Goal: Information Seeking & Learning: Learn about a topic

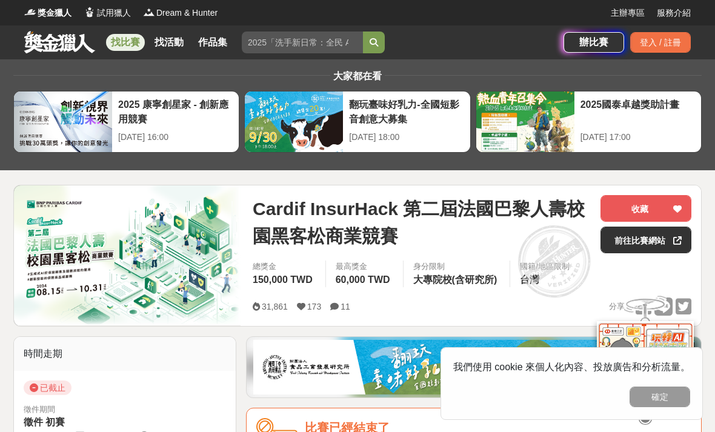
click at [276, 222] on span "Cardif InsurHack 第二屆法國巴黎人壽校園黑客松商業競賽" at bounding box center [422, 222] width 338 height 55
click at [305, 215] on span "Cardif InsurHack 第二屆法國巴黎人壽校園黑客松商業競賽" at bounding box center [422, 222] width 338 height 55
click at [637, 252] on link "前往比賽網站" at bounding box center [645, 240] width 91 height 27
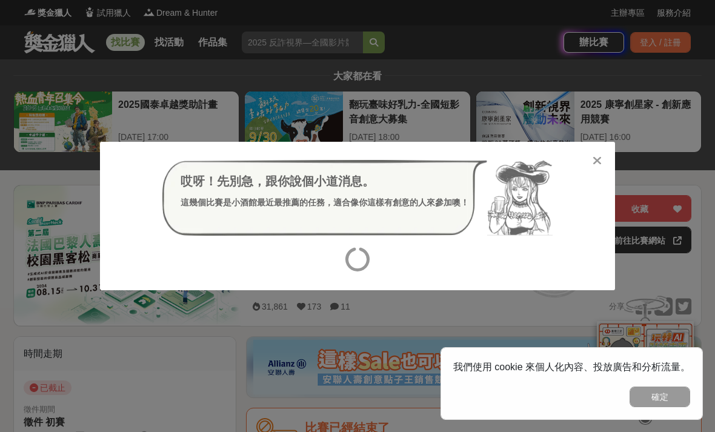
click at [602, 156] on div at bounding box center [597, 160] width 12 height 12
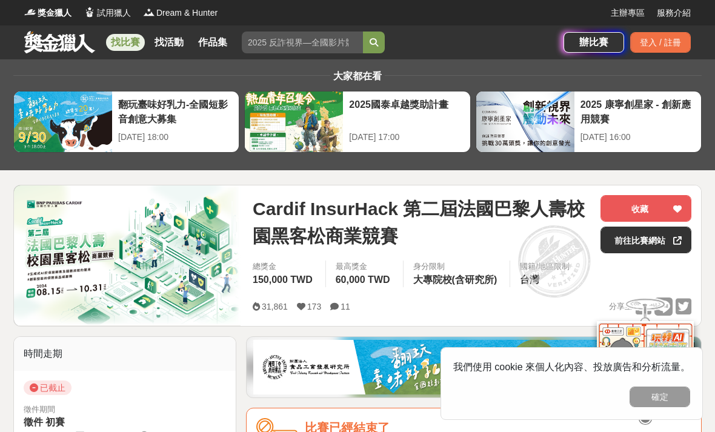
click at [602, 156] on div "大家都在看 翻玩臺味好乳力-全國短影音創意大募集 2025-09-30 18:00 2025國泰卓越獎助計畫 2025-09-26 17:00 2025 康寧…" at bounding box center [358, 114] width 708 height 111
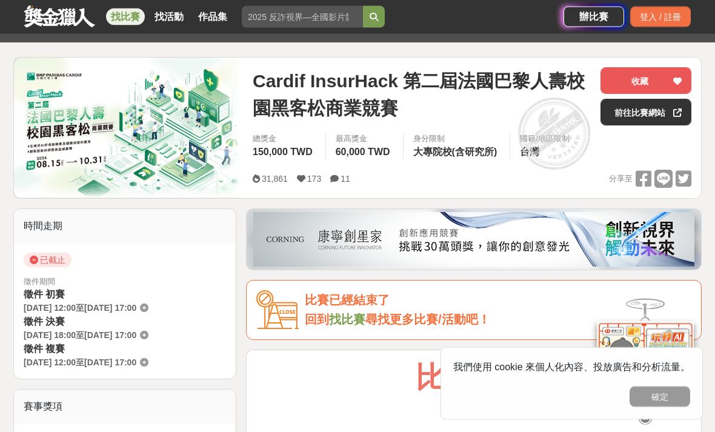
scroll to position [121, 0]
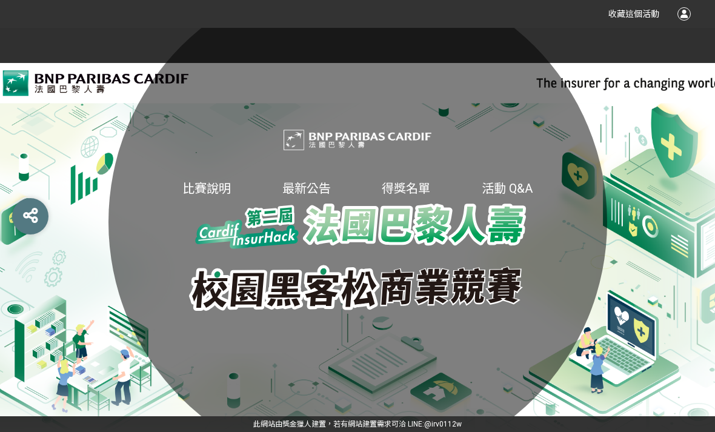
scroll to position [12, 0]
click at [308, 196] on link "最新公告" at bounding box center [306, 188] width 48 height 15
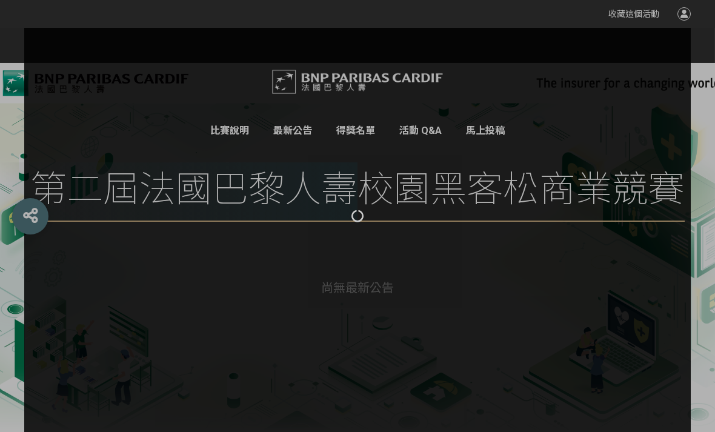
click at [322, 193] on div at bounding box center [357, 216] width 715 height 432
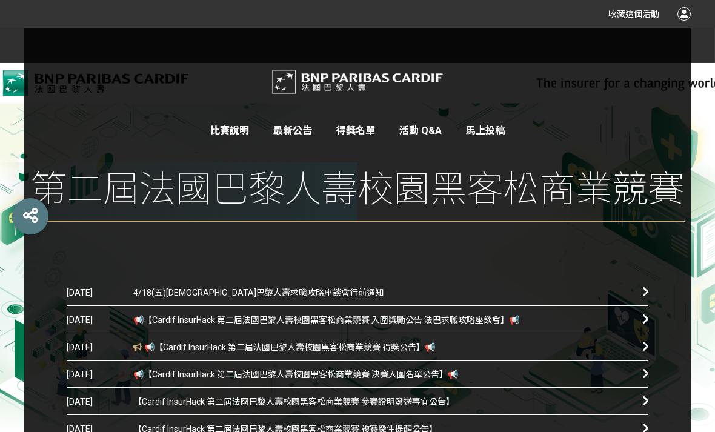
click at [393, 368] on span "📢【Cardif InsurHack 第二屆法國巴黎人壽校園黑客松商業競賽 決賽入圍名單公告】📢" at bounding box center [378, 374] width 491 height 27
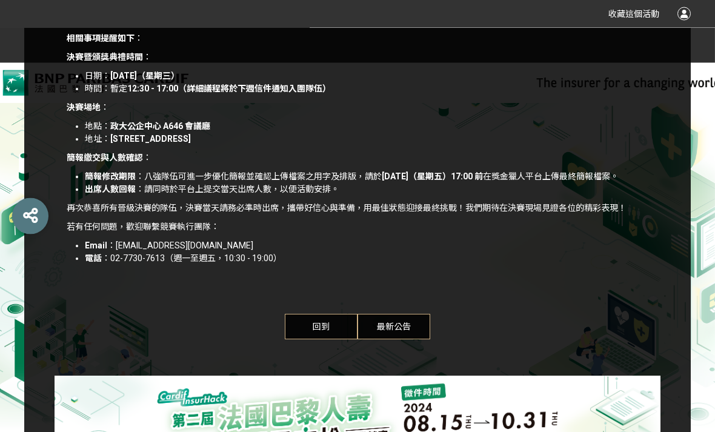
scroll to position [560, 0]
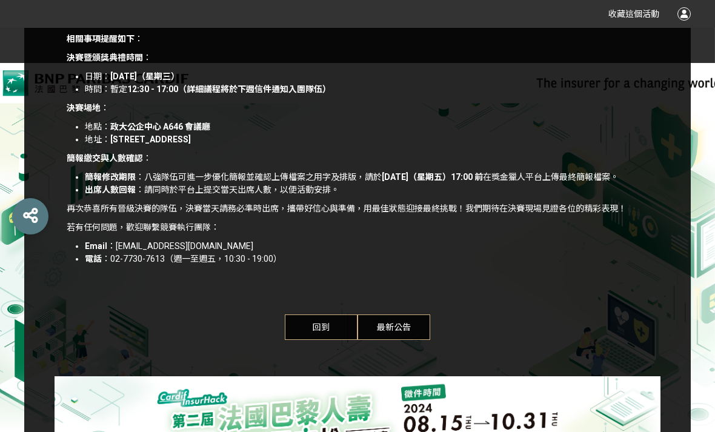
click at [332, 338] on span "回到" at bounding box center [321, 326] width 73 height 25
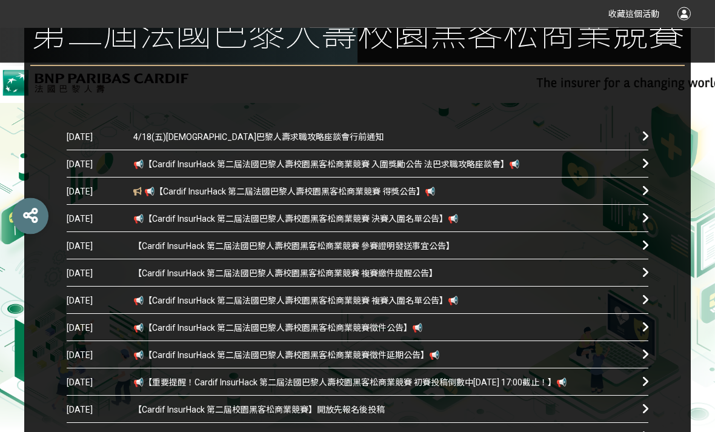
scroll to position [168, 0]
click at [408, 196] on span "📢【Cardif InsurHack 第二屆法國巴黎人壽校園黑客松商業競賽 得獎公告】📢" at bounding box center [378, 191] width 491 height 27
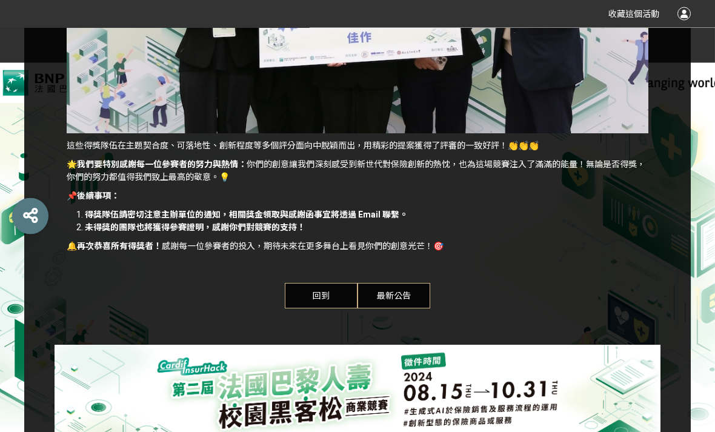
scroll to position [1673, 0]
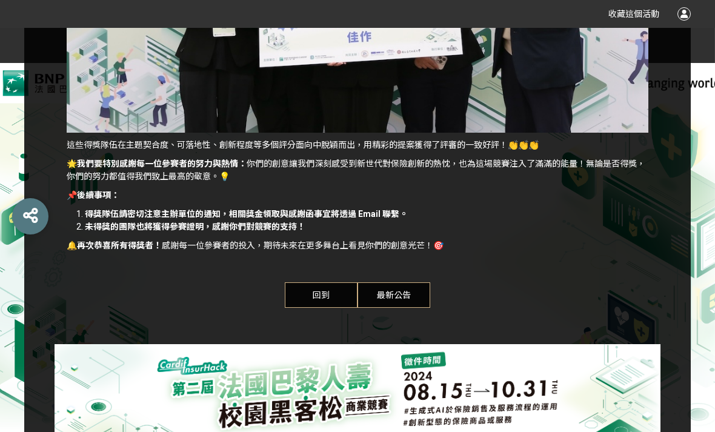
click at [336, 294] on span "回到" at bounding box center [321, 294] width 73 height 25
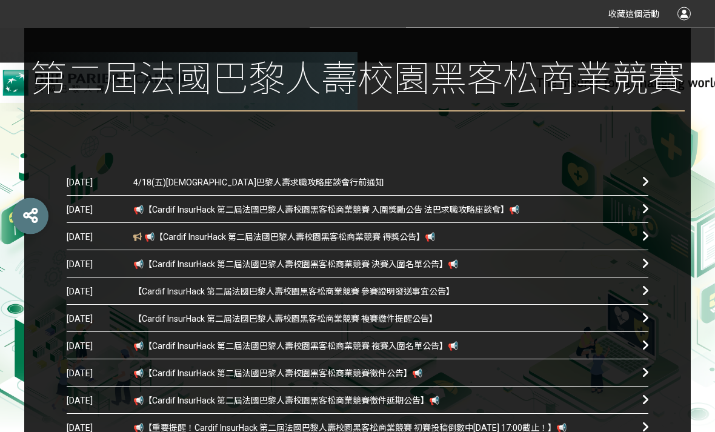
scroll to position [119, 0]
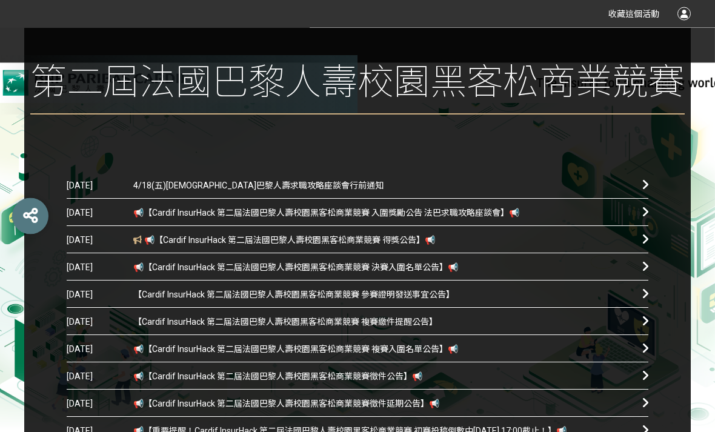
click at [702, 50] on div "比賽說明 最新公告 得獎名單 活動 Q&A 馬上投稿 第二屆法國巴黎人壽校園黑客松商業競賽" at bounding box center [357, 34] width 715 height 251
click at [706, 64] on div "比賽說明 最新公告 得獎名單 活動 Q&A 馬上投稿 第二屆法國巴黎人壽校園黑客松商業競賽" at bounding box center [357, 34] width 715 height 251
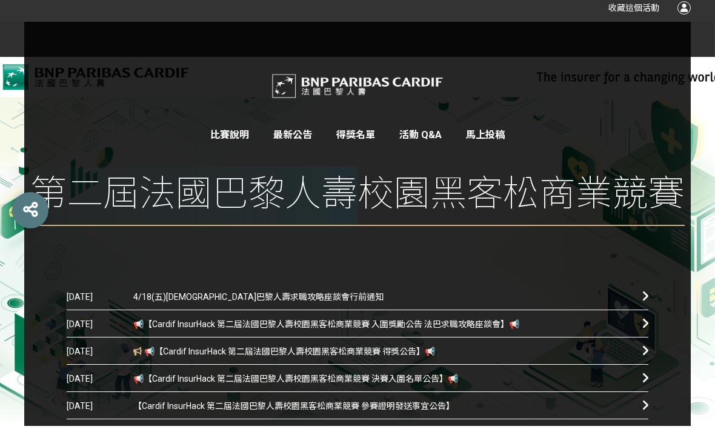
scroll to position [0, 0]
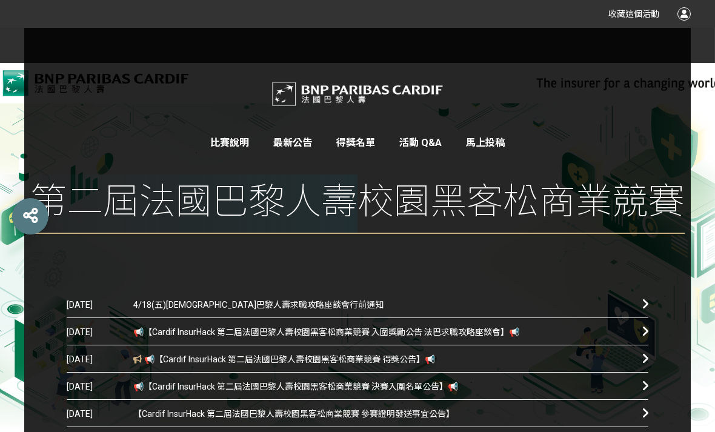
click at [351, 146] on link "得獎名單" at bounding box center [355, 143] width 39 height 12
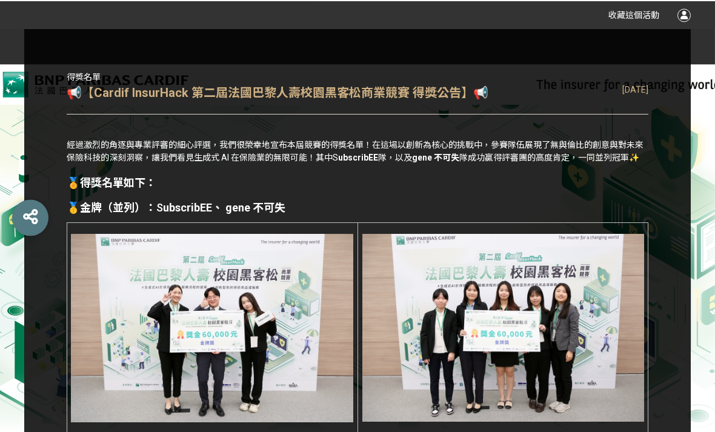
scroll to position [48, 0]
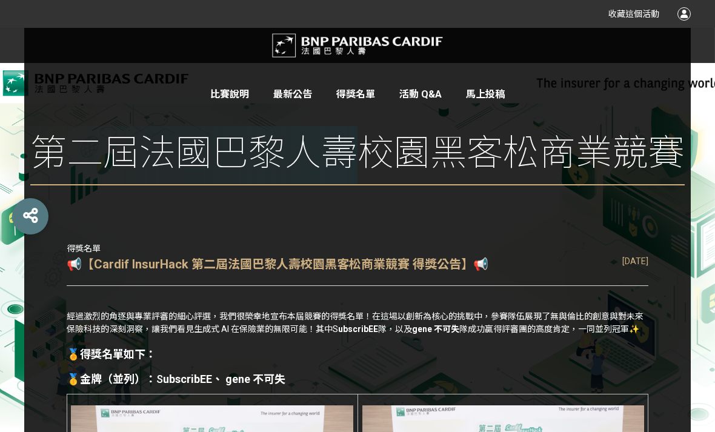
click at [421, 99] on link "活動 Q&A" at bounding box center [420, 94] width 42 height 12
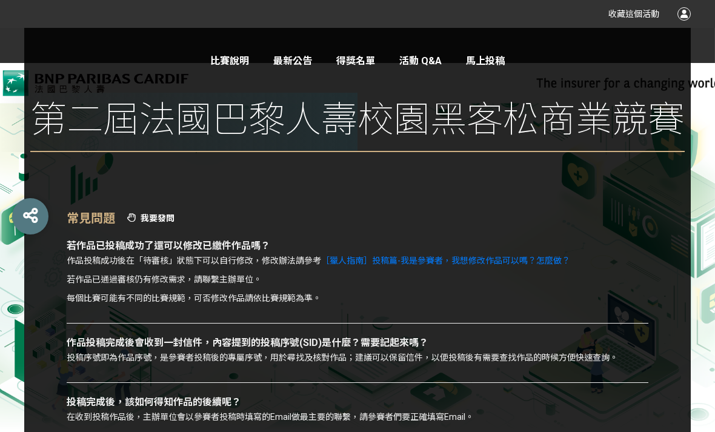
scroll to position [69, 0]
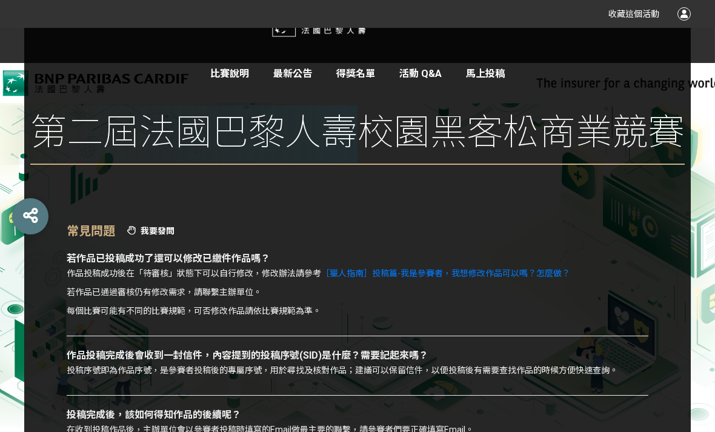
click at [232, 72] on link "比賽說明" at bounding box center [229, 74] width 39 height 12
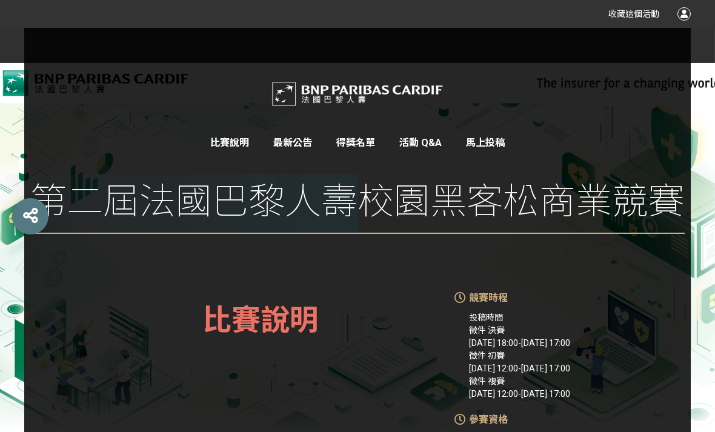
click at [703, 75] on div "比賽說明 最新公告 得獎名單 活動 Q&A 馬上投稿 第二屆法國巴黎人壽校園黑客松商業競賽" at bounding box center [357, 153] width 715 height 251
click at [685, 81] on div "比賽說明 最新公告 得獎名單 活動 Q&A 馬上投稿 第二屆法國巴黎人壽校園黑客松商業競賽" at bounding box center [357, 153] width 667 height 251
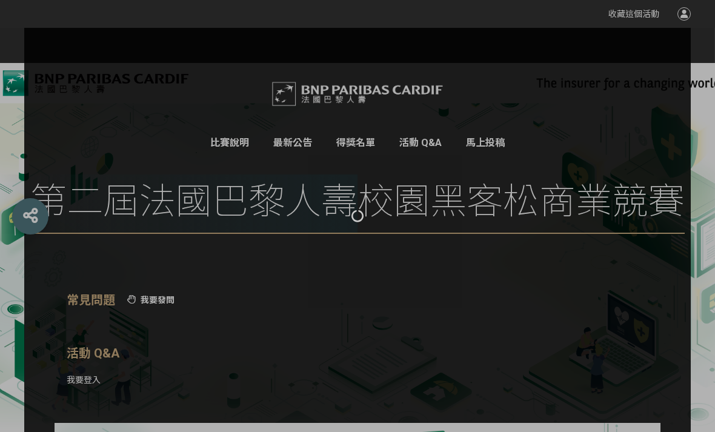
scroll to position [69, 0]
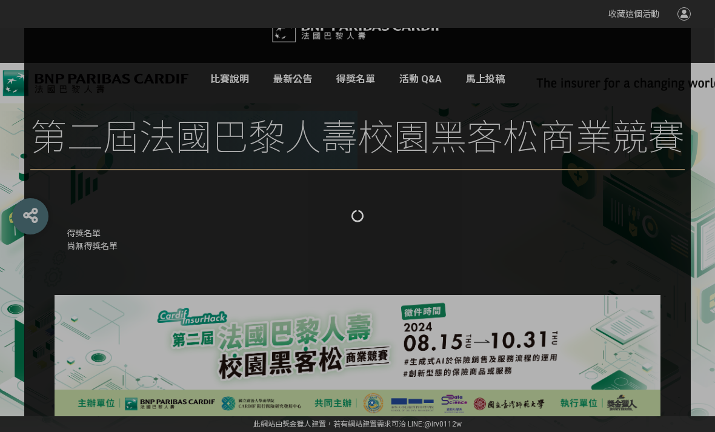
scroll to position [48, 0]
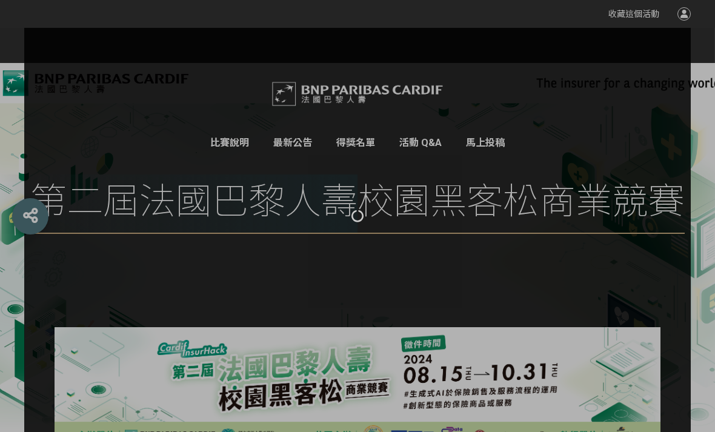
scroll to position [51, 0]
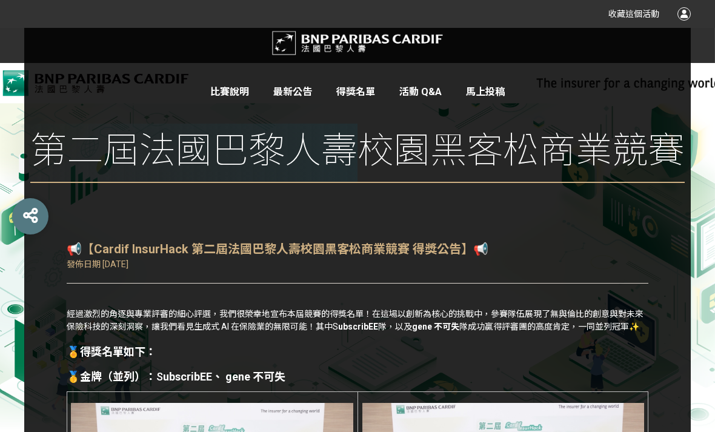
scroll to position [207, 0]
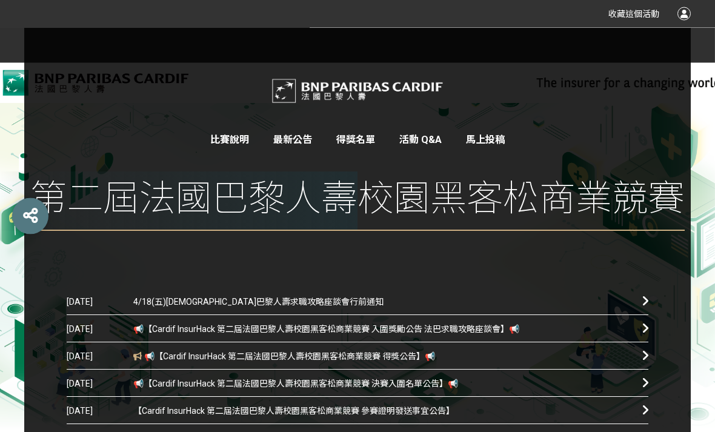
scroll to position [0, 0]
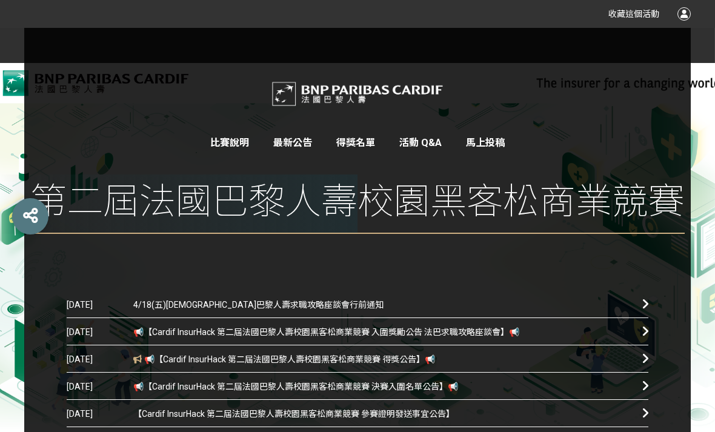
click at [711, 62] on div "比賽說明 最新公告 得獎名單 活動 Q&A 馬上投稿 第二屆法國巴黎人壽校園黑客松商業競賽" at bounding box center [357, 153] width 715 height 251
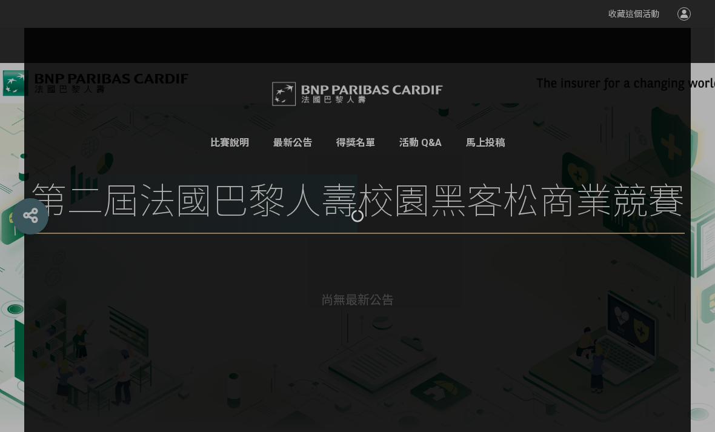
scroll to position [51, 0]
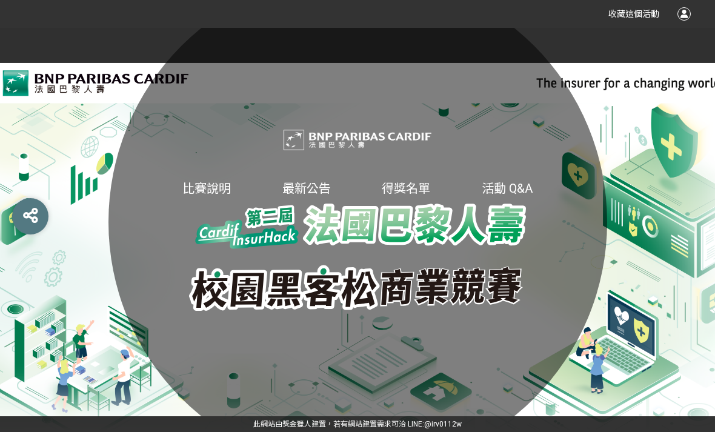
click at [708, 248] on div "比賽說明 最新公告 得獎名單 活動 Q&A" at bounding box center [357, 222] width 715 height 388
click at [710, 247] on div "比賽說明 最新公告 得獎名單 活動 Q&A" at bounding box center [357, 222] width 715 height 388
click at [709, 242] on div "比賽說明 最新公告 得獎名單 活動 Q&A" at bounding box center [357, 222] width 715 height 388
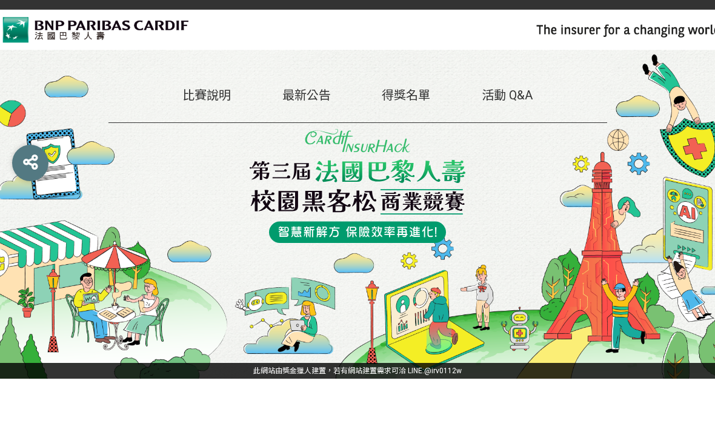
scroll to position [12, 0]
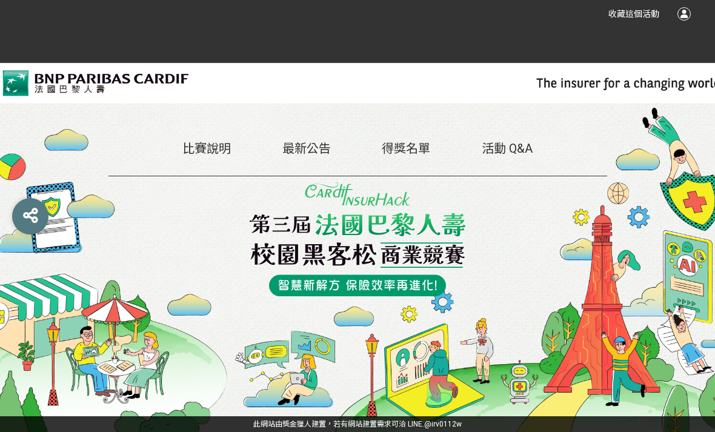
click at [196, 152] on link "比賽說明" at bounding box center [206, 148] width 48 height 15
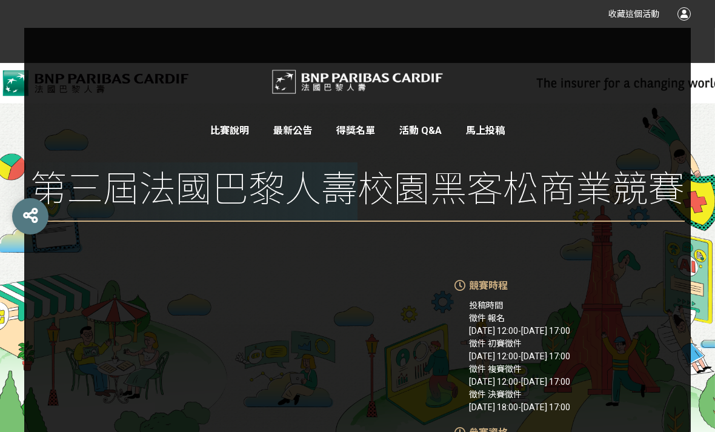
click at [45, 124] on div "比賽說明 最新公告 得獎名單 活動 Q&A 馬上投稿" at bounding box center [357, 131] width 667 height 15
click at [692, 141] on div "比賽說明 最新公告 得獎名單 活動 Q&A 馬上投稿 第三屆法國巴黎人壽校園黑客松商業競賽" at bounding box center [357, 141] width 715 height 251
click at [408, 131] on link "活動 Q&A" at bounding box center [420, 131] width 42 height 12
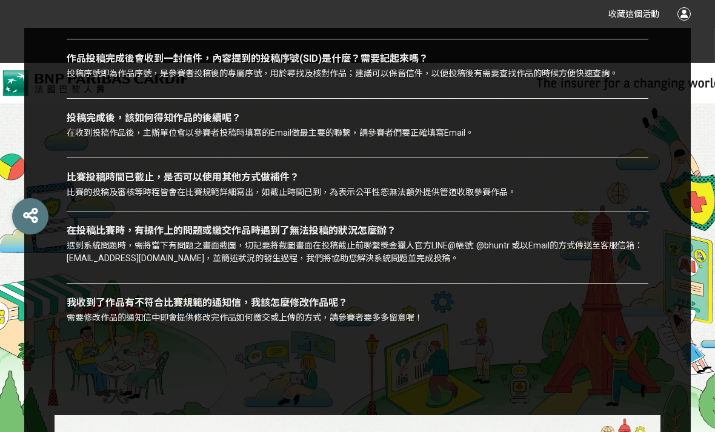
scroll to position [459, 0]
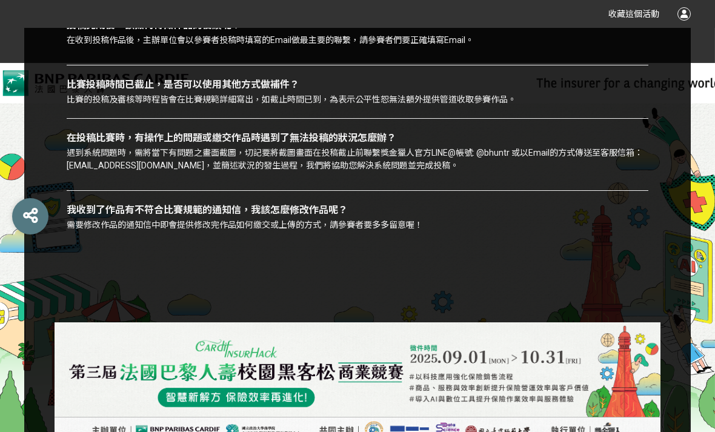
click at [23, 224] on icon at bounding box center [30, 215] width 15 height 17
click at [33, 224] on icon at bounding box center [30, 215] width 15 height 17
click at [12, 179] on div "常見問題 我要發問 若作品已投稿成功了還可以修改已繳件作品嗎？ 作品投稿成功後在「待審核」狀態下可以自行修改，修改辦法請參考 ［獵人指南］投稿篇-我是參賽者，…" at bounding box center [357, 71] width 715 height 502
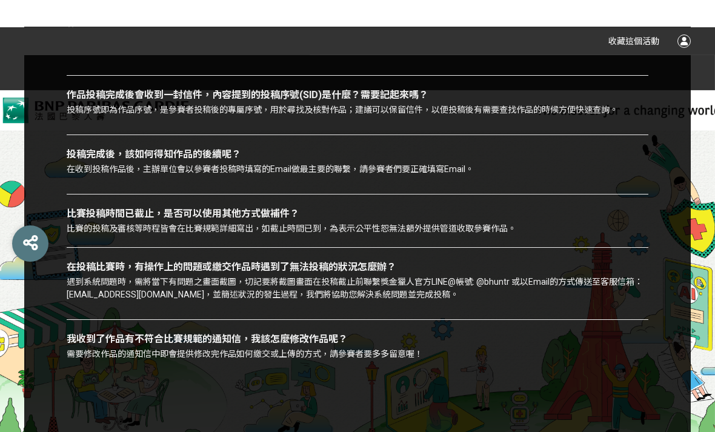
scroll to position [0, 0]
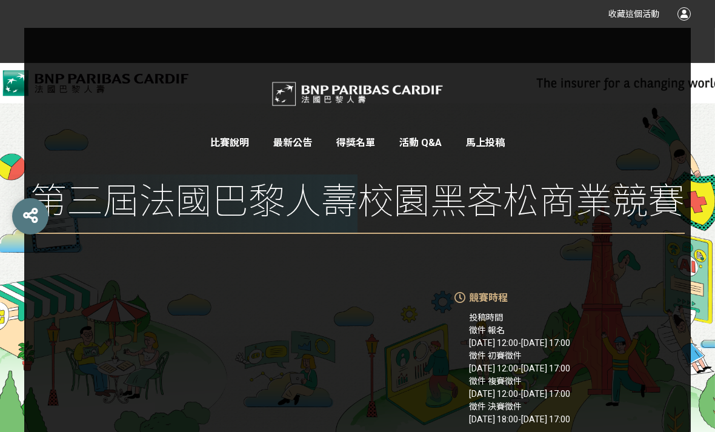
scroll to position [51, 0]
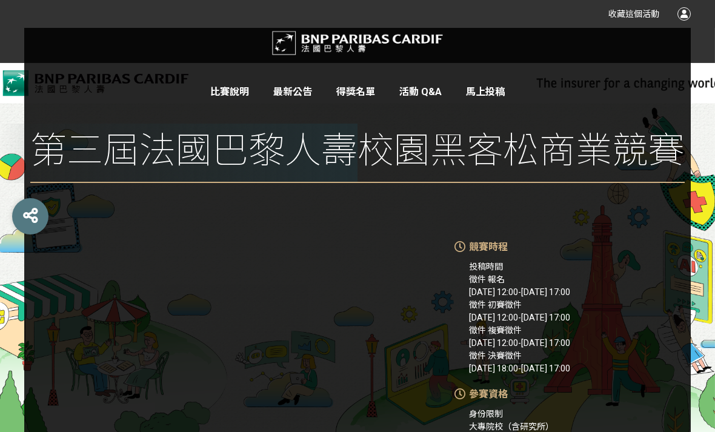
click at [234, 96] on link "比賽說明" at bounding box center [229, 92] width 39 height 12
click at [218, 96] on link "比賽說明" at bounding box center [229, 92] width 39 height 12
click at [233, 96] on link "比賽說明" at bounding box center [229, 92] width 39 height 12
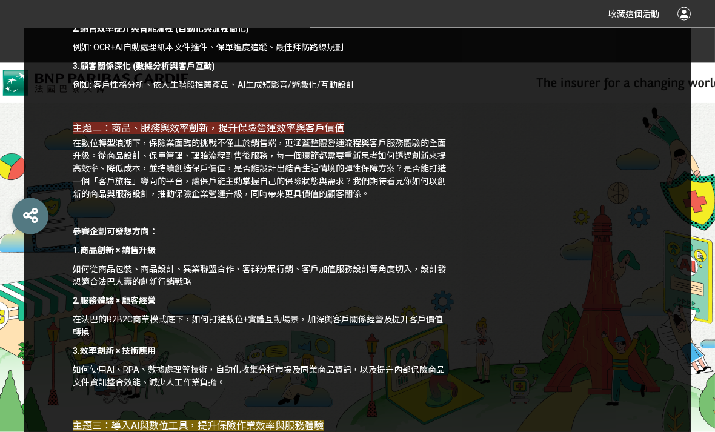
scroll to position [1134, 0]
